Goal: Task Accomplishment & Management: Use online tool/utility

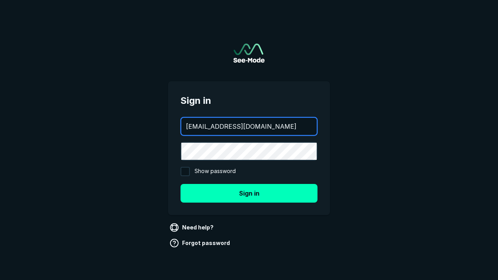
type input "[EMAIL_ADDRESS][DOMAIN_NAME]"
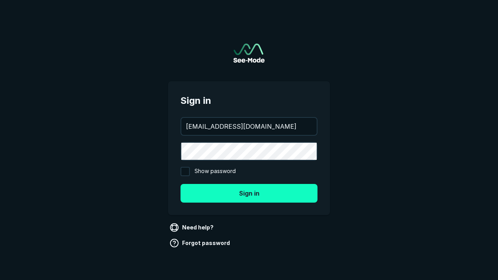
click at [249, 193] on button "Sign in" at bounding box center [249, 193] width 137 height 19
